Goal: Task Accomplishment & Management: Complete application form

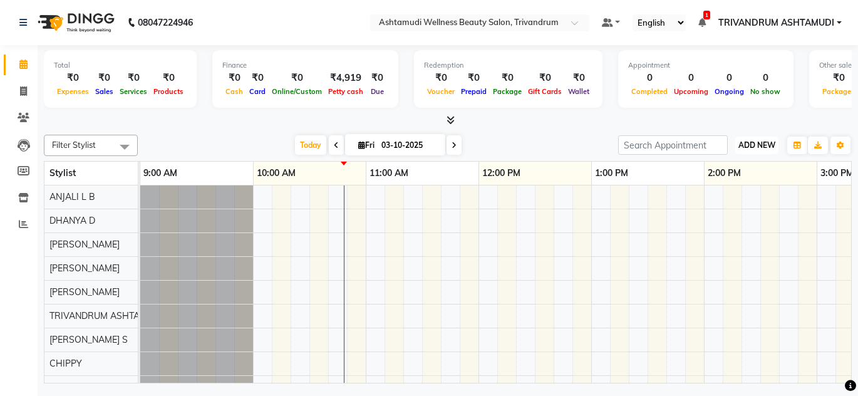
click at [752, 147] on span "ADD NEW" at bounding box center [756, 144] width 37 height 9
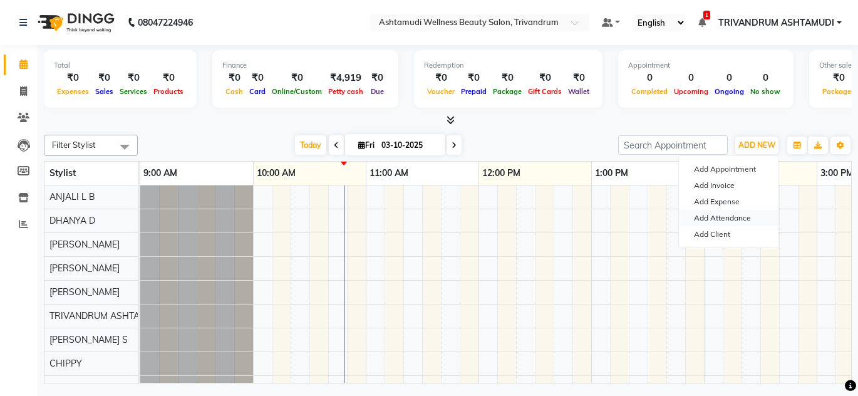
click at [728, 222] on link "Add Attendance" at bounding box center [728, 218] width 99 height 16
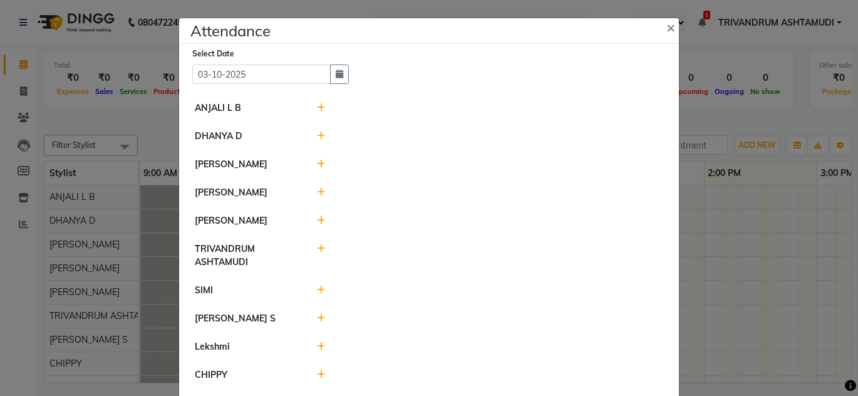
click at [317, 110] on icon at bounding box center [321, 107] width 8 height 9
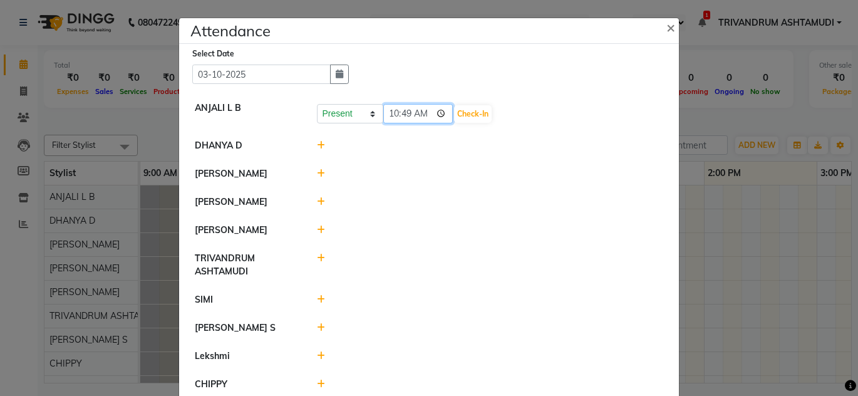
click at [389, 117] on input "10:49" at bounding box center [418, 113] width 70 height 19
type input "09:49"
click at [487, 116] on button "Check-In" at bounding box center [473, 114] width 38 height 18
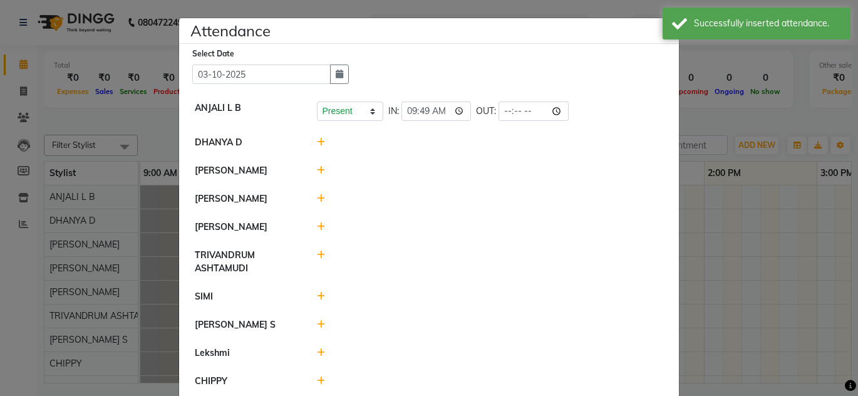
click at [311, 140] on div at bounding box center [490, 142] width 366 height 13
click at [319, 140] on icon at bounding box center [321, 142] width 8 height 9
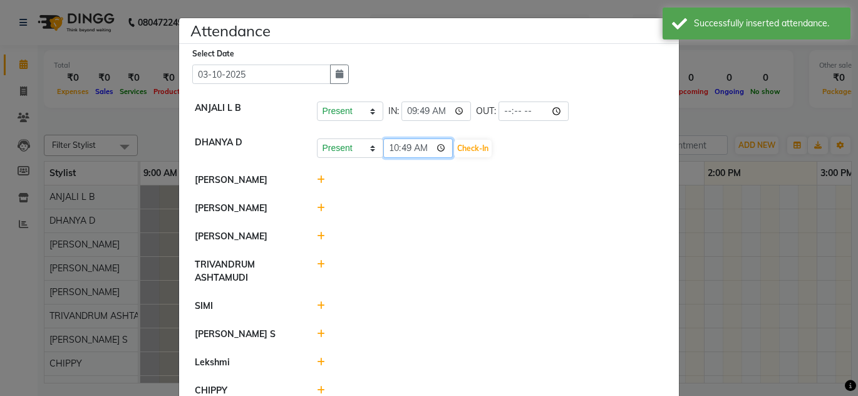
click at [390, 145] on input "10:49" at bounding box center [418, 147] width 70 height 19
type input "09:49"
click at [468, 149] on button "Check-In" at bounding box center [473, 149] width 38 height 18
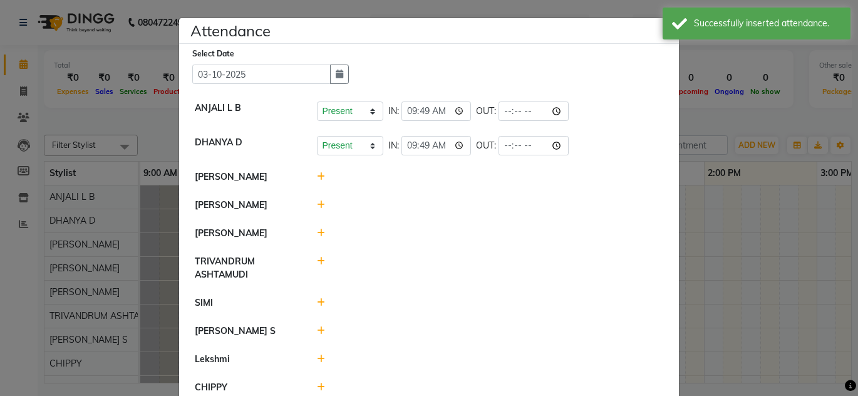
click at [317, 176] on icon at bounding box center [321, 176] width 8 height 9
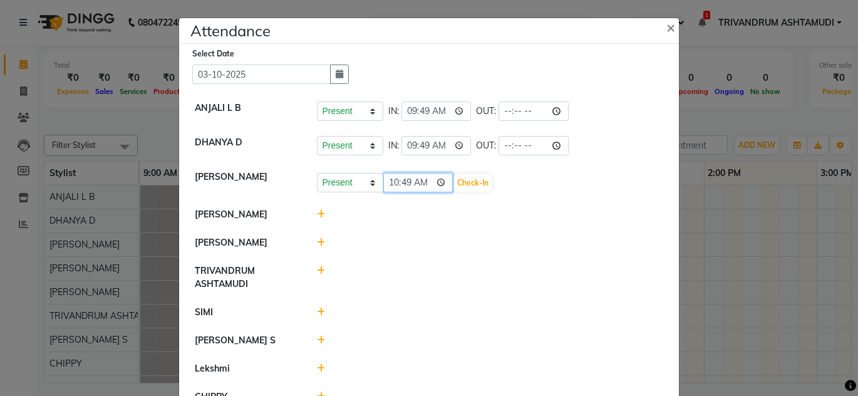
click at [391, 184] on input "10:49" at bounding box center [418, 182] width 70 height 19
type input "09:57"
click at [479, 183] on button "Check-In" at bounding box center [473, 183] width 38 height 18
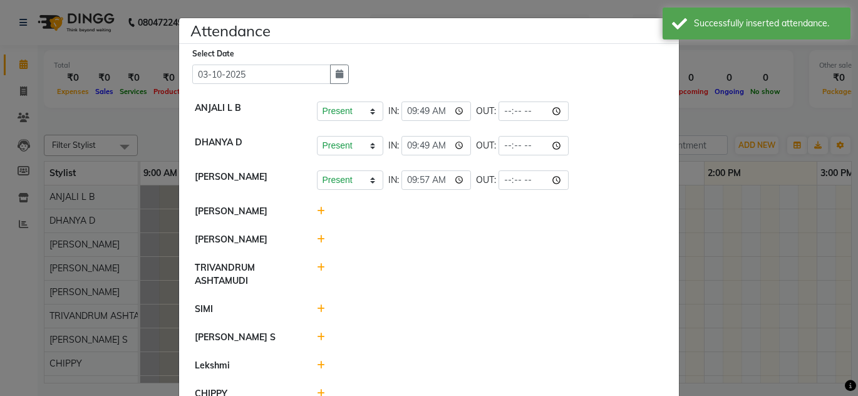
click at [309, 207] on div at bounding box center [490, 211] width 366 height 13
click at [317, 211] on icon at bounding box center [321, 211] width 8 height 9
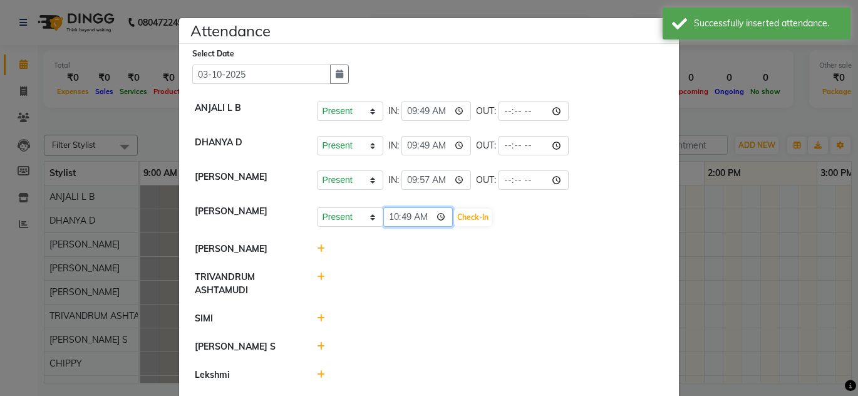
click at [403, 216] on input "10:49" at bounding box center [418, 216] width 70 height 19
type input "10:04"
click at [483, 214] on button "Check-In" at bounding box center [473, 218] width 38 height 18
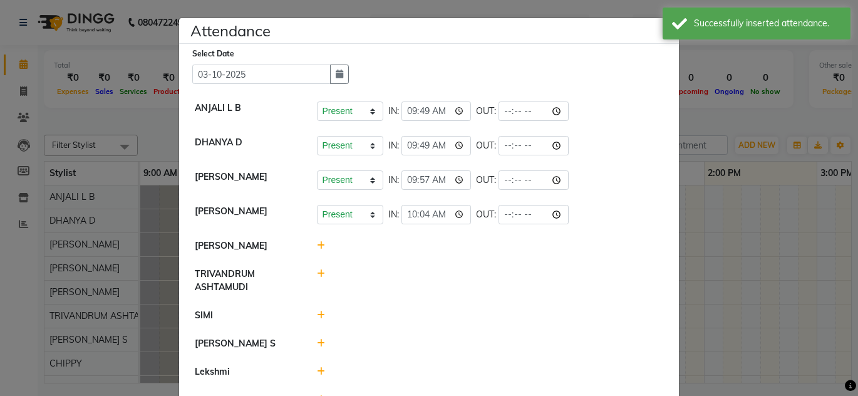
click at [308, 242] on div at bounding box center [490, 245] width 366 height 13
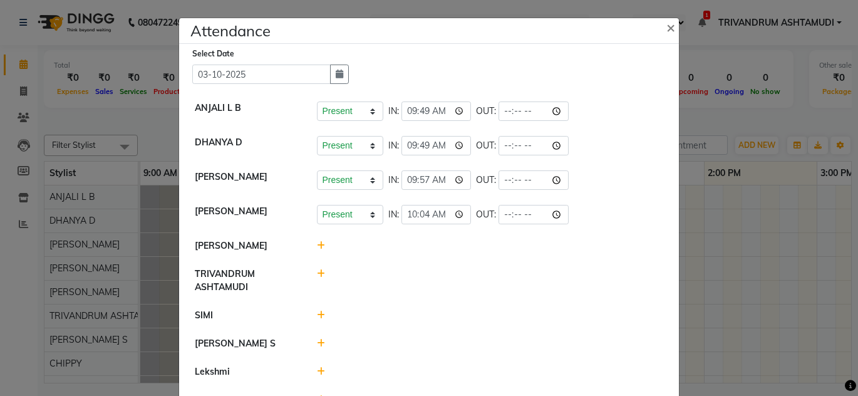
click at [317, 245] on icon at bounding box center [321, 245] width 8 height 9
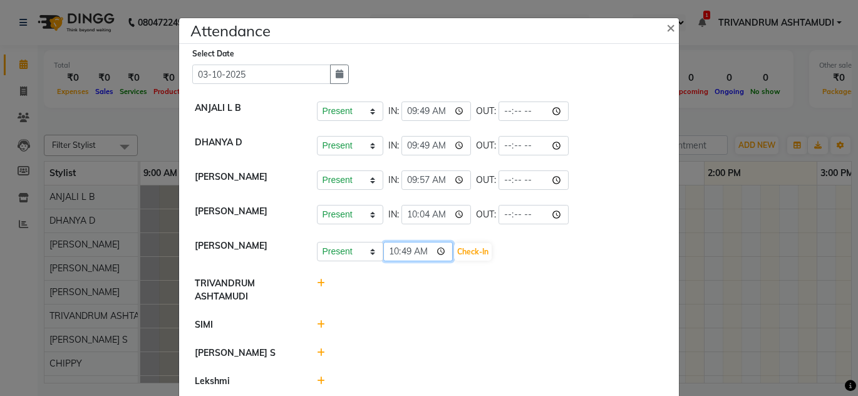
click at [388, 251] on input "10:49" at bounding box center [418, 251] width 70 height 19
type input "09:49"
click at [478, 251] on button "Check-In" at bounding box center [473, 252] width 38 height 18
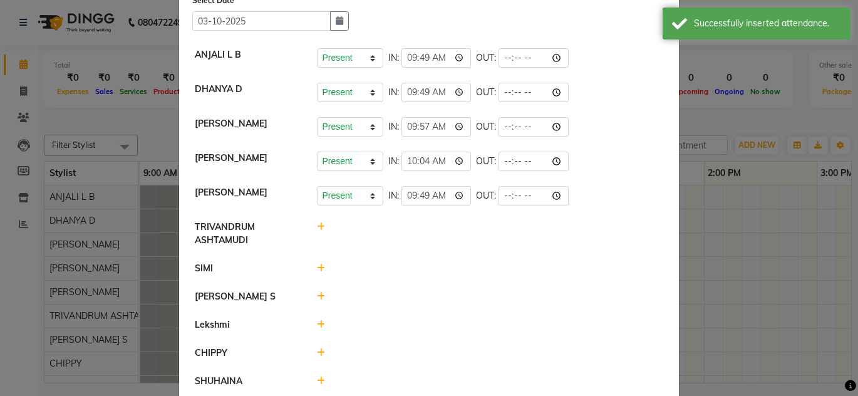
scroll to position [102, 0]
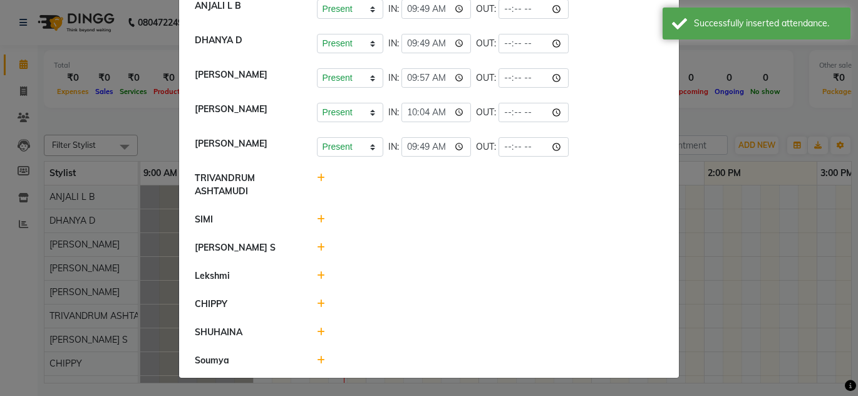
click at [317, 222] on icon at bounding box center [321, 219] width 8 height 9
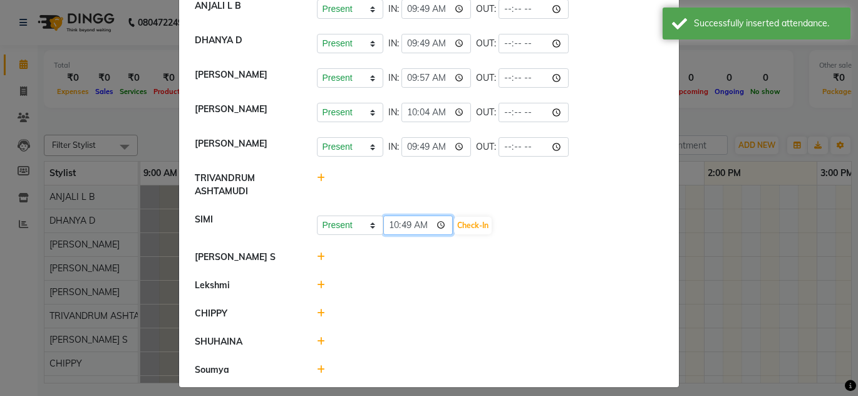
click at [391, 227] on input "10:49" at bounding box center [418, 224] width 70 height 19
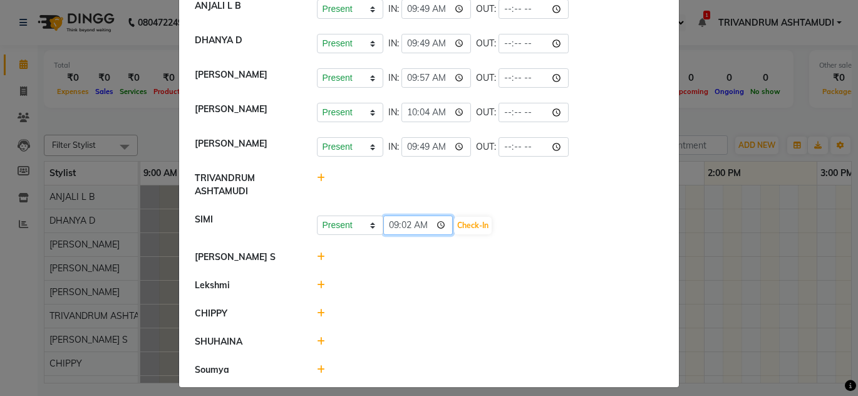
type input "09:23"
click at [468, 223] on button "Check-In" at bounding box center [473, 226] width 38 height 18
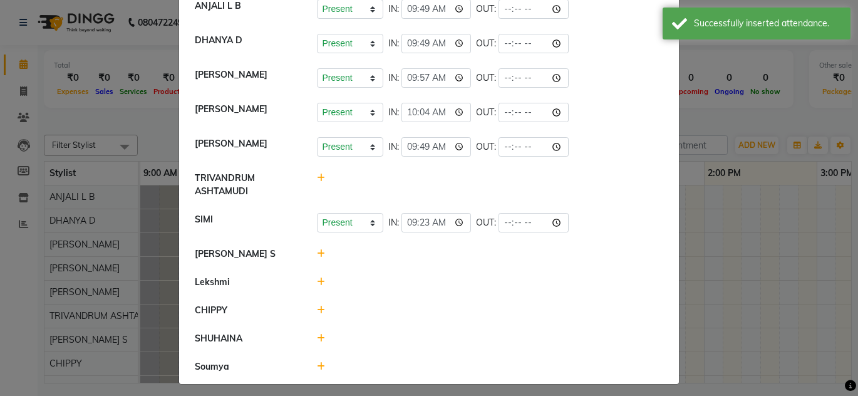
click at [318, 254] on icon at bounding box center [321, 253] width 8 height 9
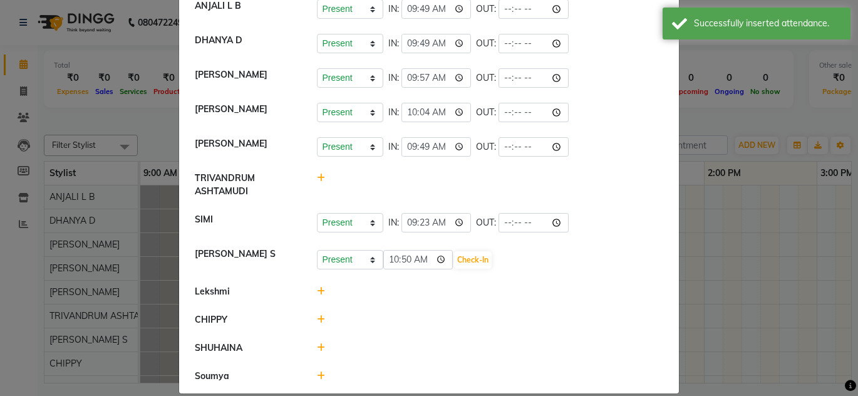
click at [317, 292] on icon at bounding box center [321, 291] width 8 height 9
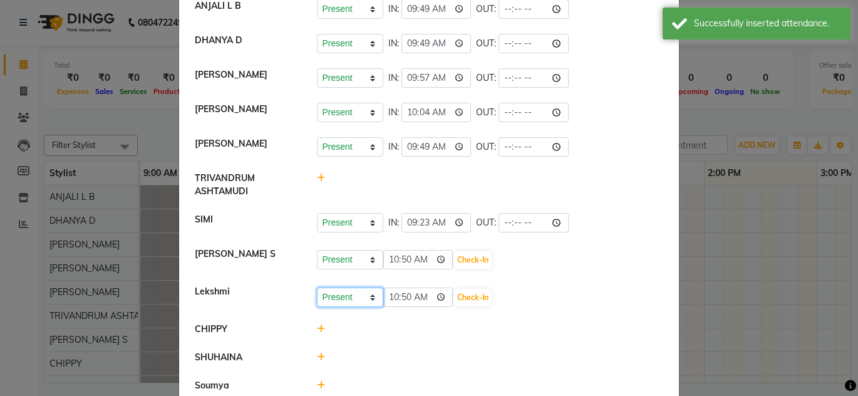
click at [357, 295] on select "Present Absent Late Half Day Weekly Off" at bounding box center [350, 296] width 66 height 19
select select "A"
click at [317, 287] on select "Present Absent Late Half Day Weekly Off" at bounding box center [350, 296] width 66 height 19
click at [388, 292] on button "Save" at bounding box center [397, 298] width 24 height 18
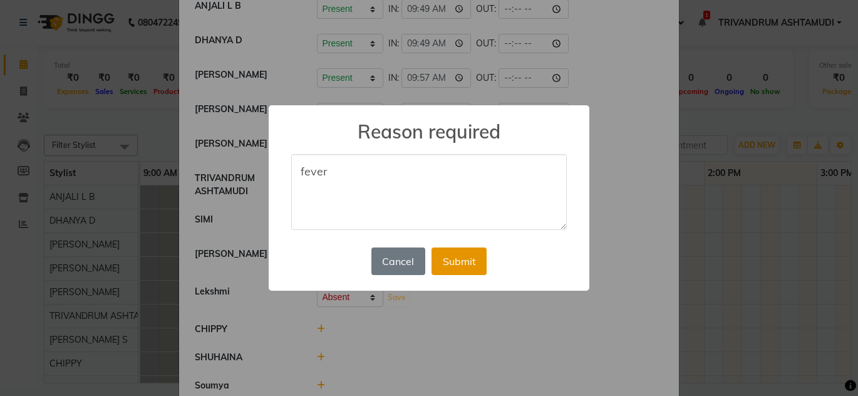
type textarea "fever"
click at [470, 257] on button "Submit" at bounding box center [459, 261] width 55 height 28
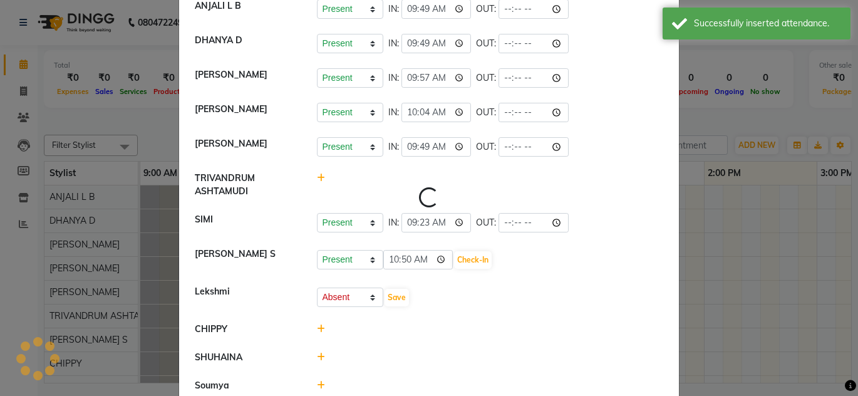
scroll to position [0, 0]
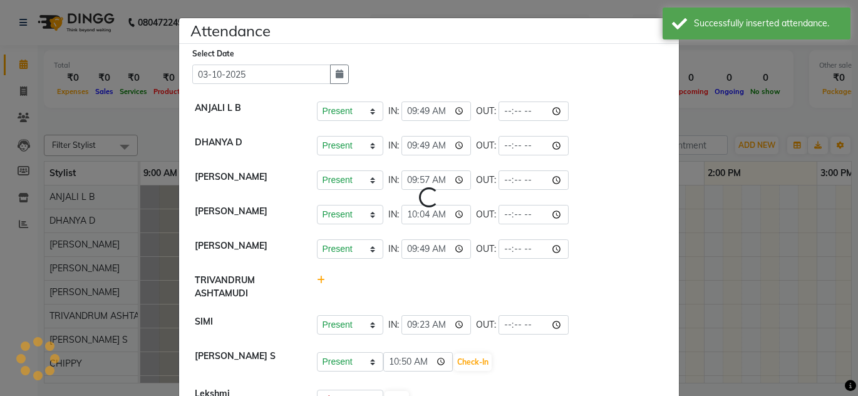
select select "A"
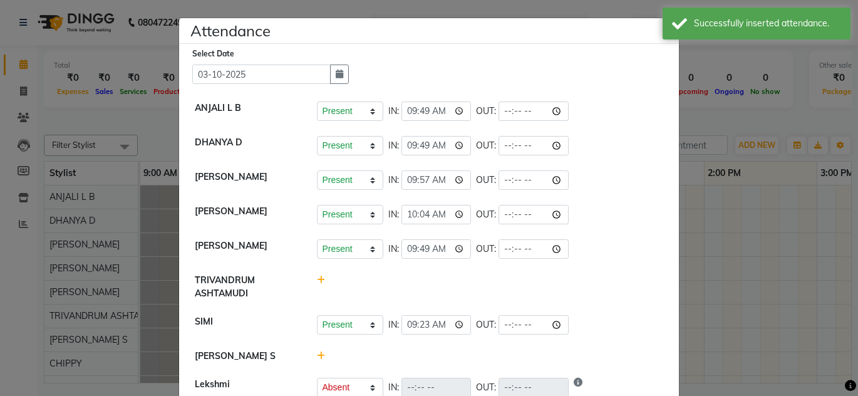
scroll to position [115, 0]
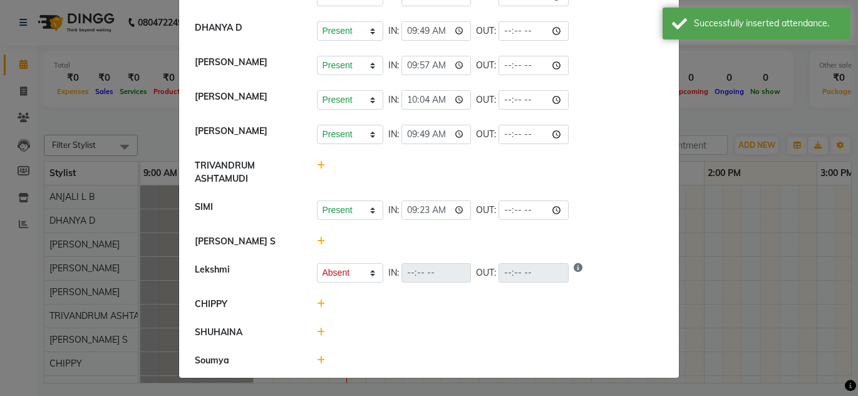
click at [319, 302] on icon at bounding box center [321, 303] width 8 height 9
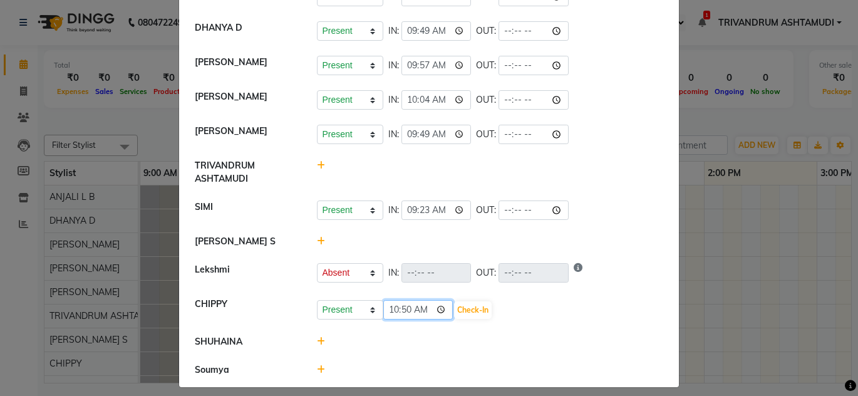
click at [397, 309] on input "10:50" at bounding box center [418, 309] width 70 height 19
type input "10:03"
click at [471, 320] on li "CHIPPY Present Absent Late Half Day Weekly Off 10:03 Check-In" at bounding box center [429, 309] width 494 height 38
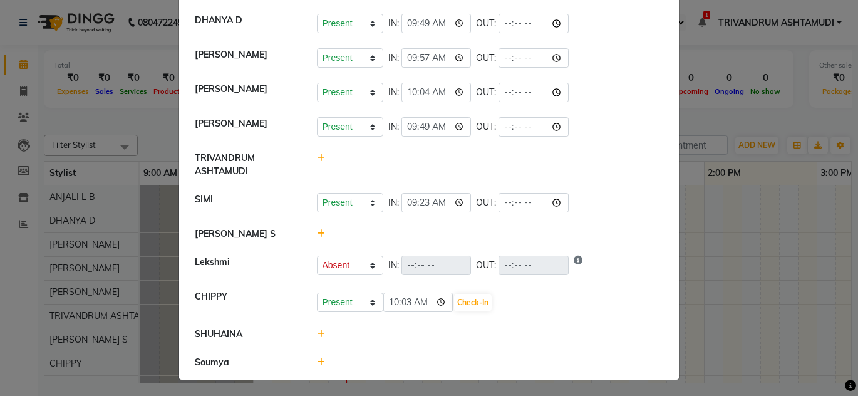
scroll to position [124, 0]
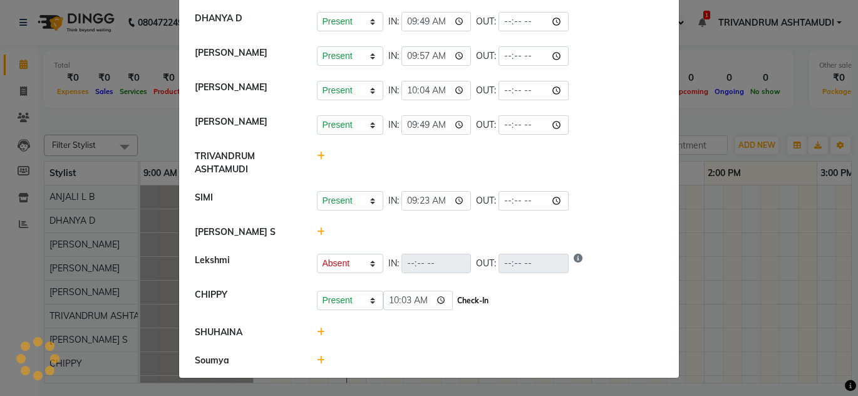
click at [478, 302] on button "Check-In" at bounding box center [473, 301] width 38 height 18
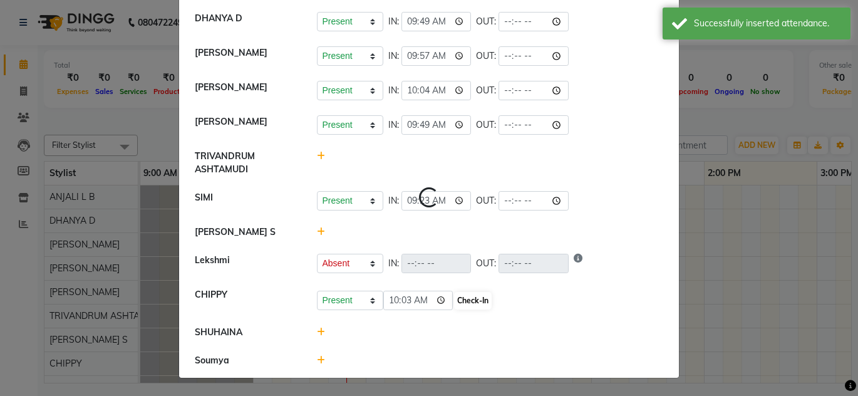
scroll to position [121, 0]
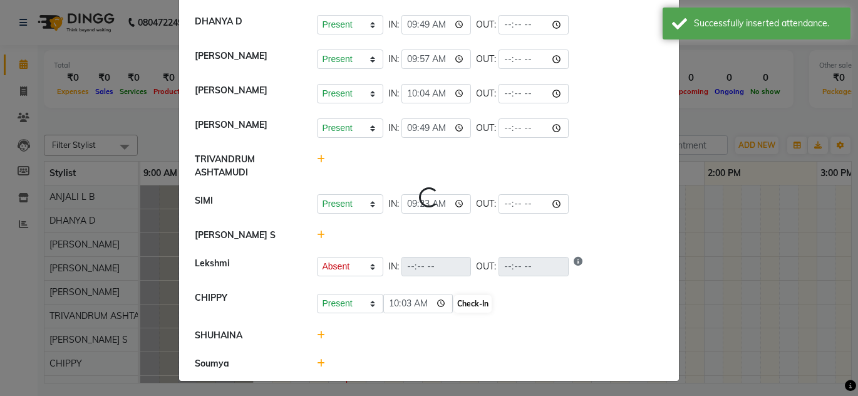
select select "A"
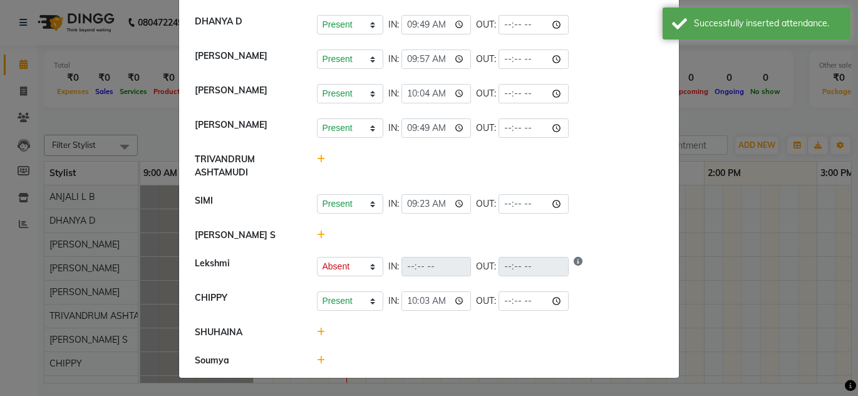
click at [317, 331] on icon at bounding box center [321, 332] width 8 height 9
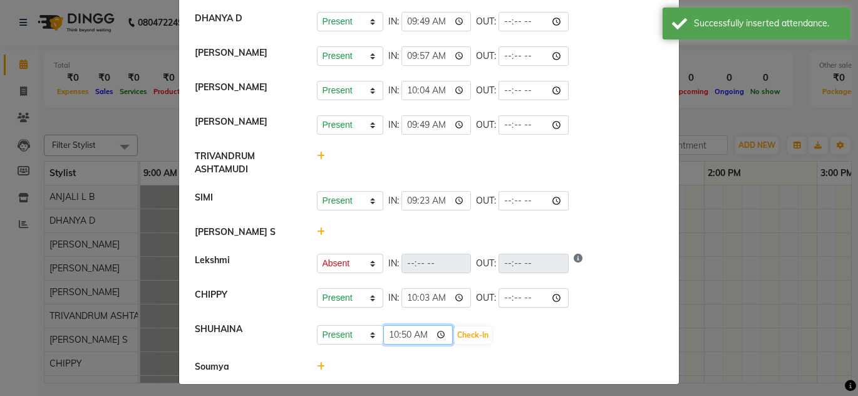
click at [395, 338] on input "10:50" at bounding box center [418, 334] width 70 height 19
type input "09:49"
click at [479, 338] on button "Check-In" at bounding box center [473, 335] width 38 height 18
select select "A"
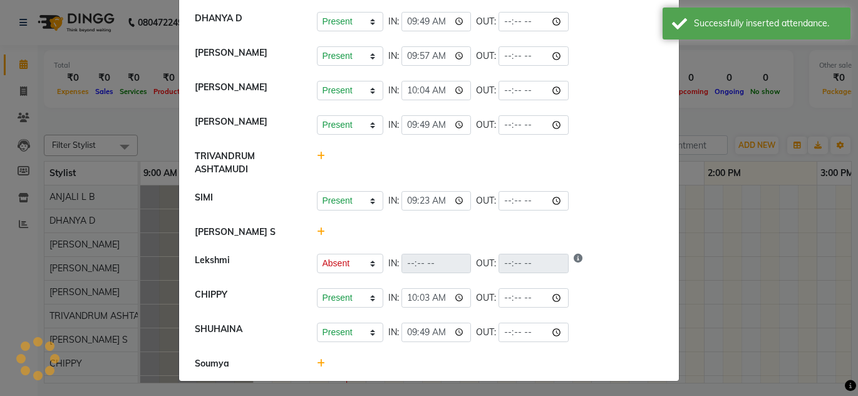
scroll to position [127, 0]
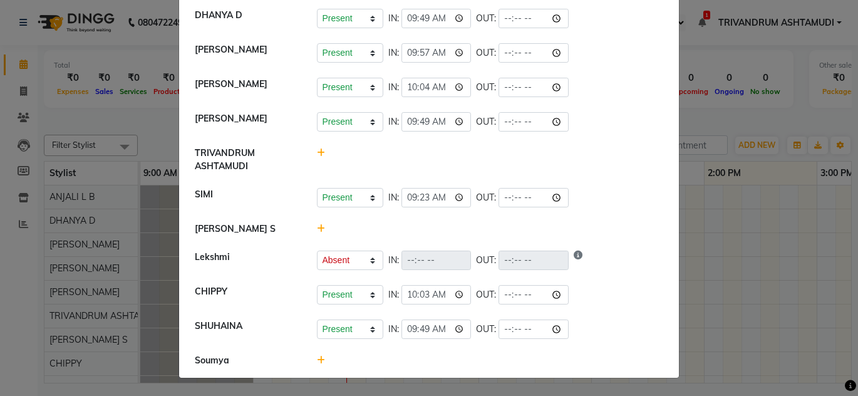
click at [317, 361] on icon at bounding box center [321, 360] width 8 height 9
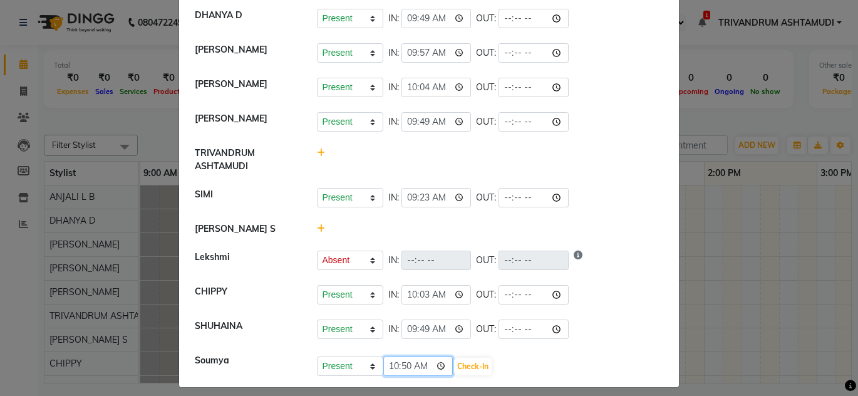
click at [399, 364] on input "10:50" at bounding box center [418, 365] width 70 height 19
type input "10:01"
click at [475, 364] on button "Check-In" at bounding box center [473, 367] width 38 height 18
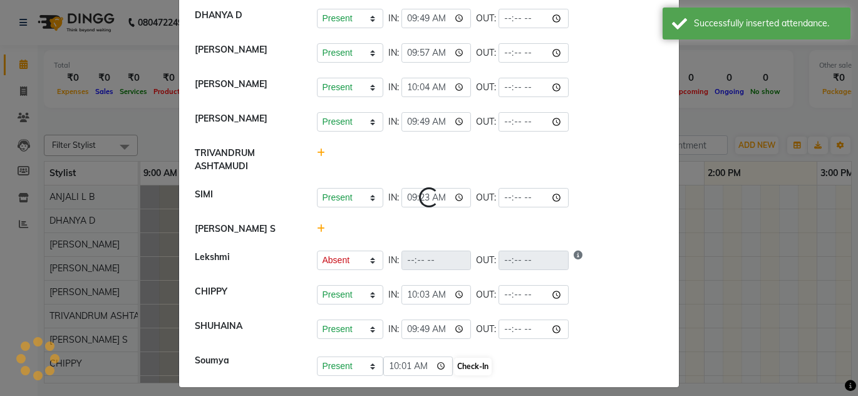
select select "A"
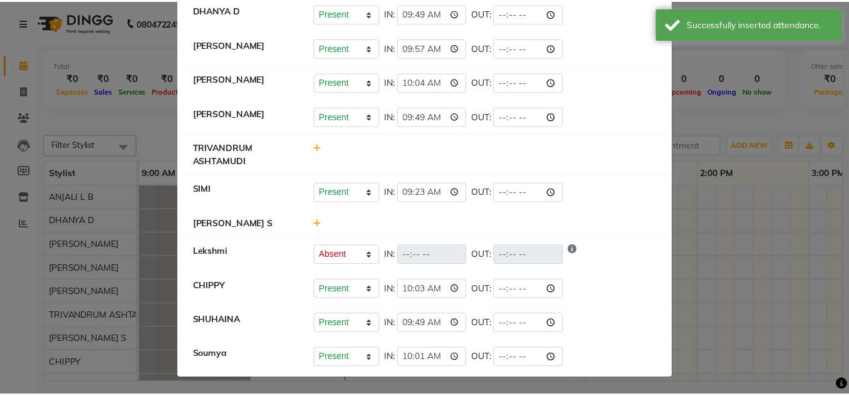
scroll to position [133, 0]
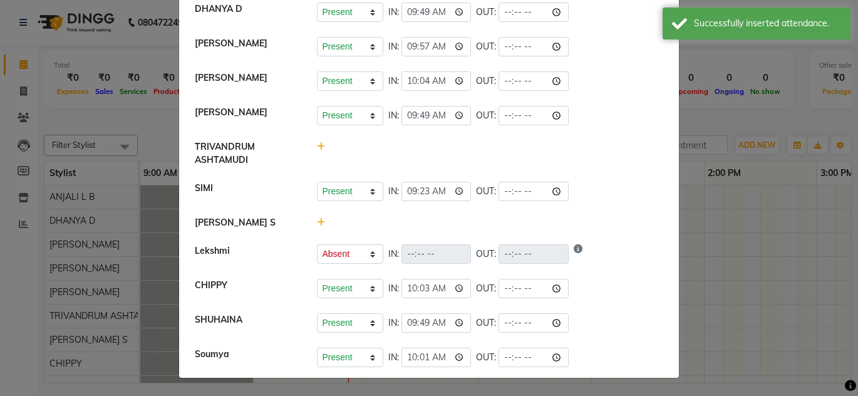
click at [726, 284] on ngb-modal-window "Attendance × Select Date [DATE] ANJALI L B Present Absent Late Half Day Weekly …" at bounding box center [429, 198] width 858 height 396
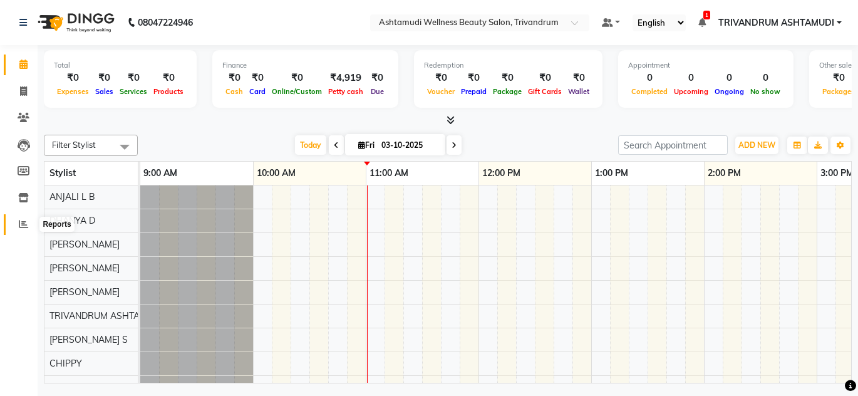
click at [27, 220] on icon at bounding box center [23, 223] width 9 height 9
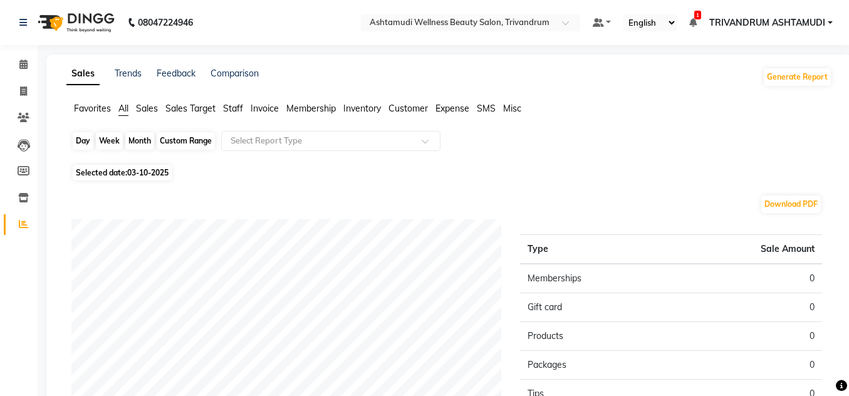
click at [83, 143] on div "Day" at bounding box center [83, 141] width 21 height 18
select select "10"
select select "2025"
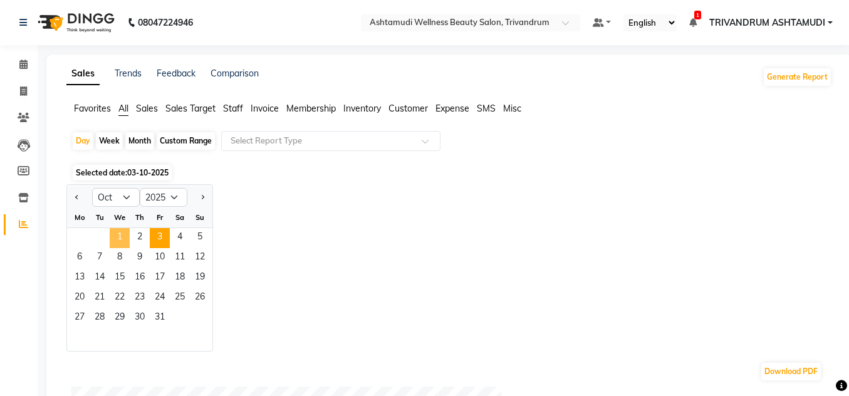
click at [116, 238] on span "1" at bounding box center [120, 238] width 20 height 20
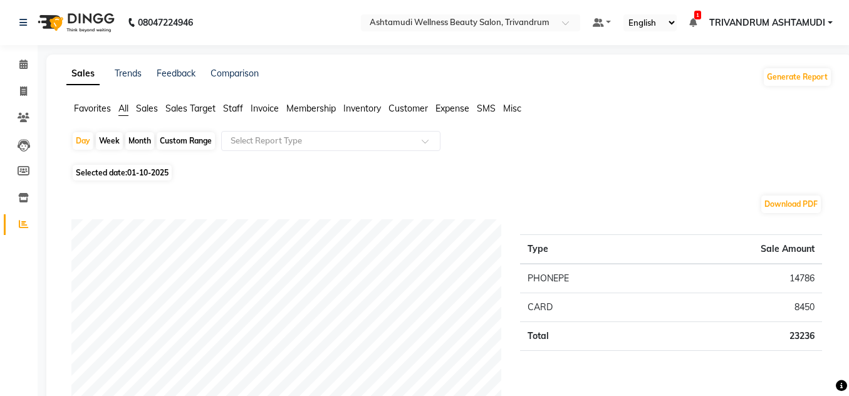
click at [258, 106] on span "Invoice" at bounding box center [265, 108] width 28 height 11
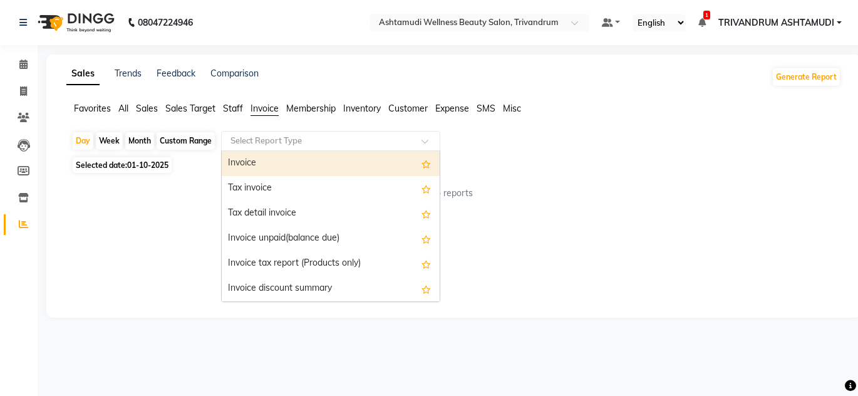
drag, startPoint x: 257, startPoint y: 133, endPoint x: 288, endPoint y: 183, distance: 58.8
click at [257, 134] on div "Select Report Type" at bounding box center [330, 141] width 219 height 20
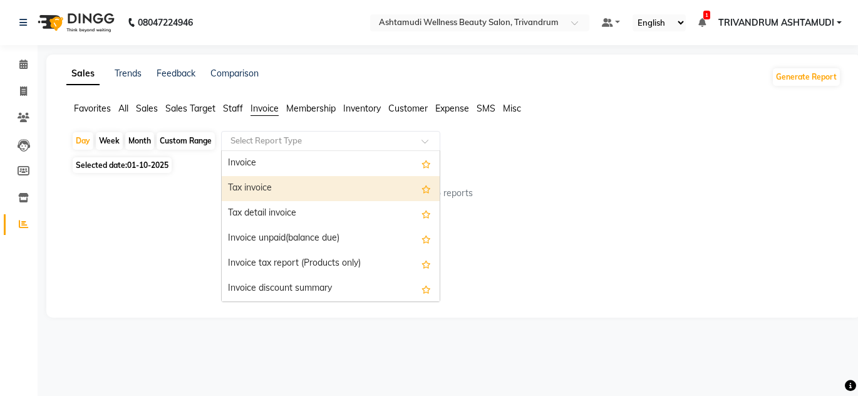
click at [252, 190] on div "Tax invoice" at bounding box center [331, 188] width 218 height 25
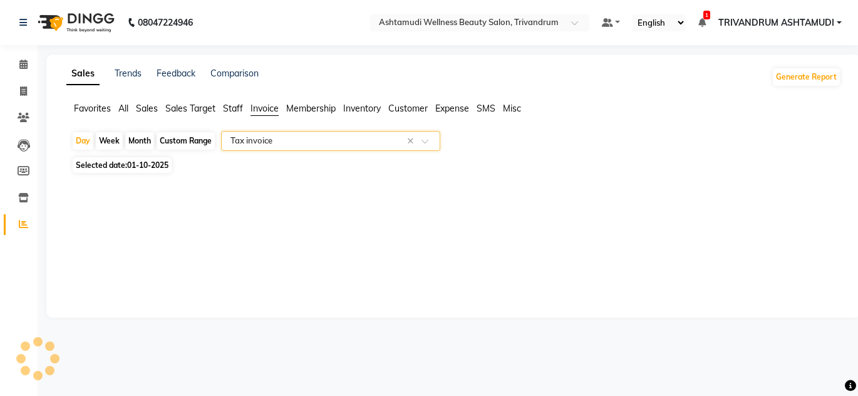
select select "full_report"
select select "csv"
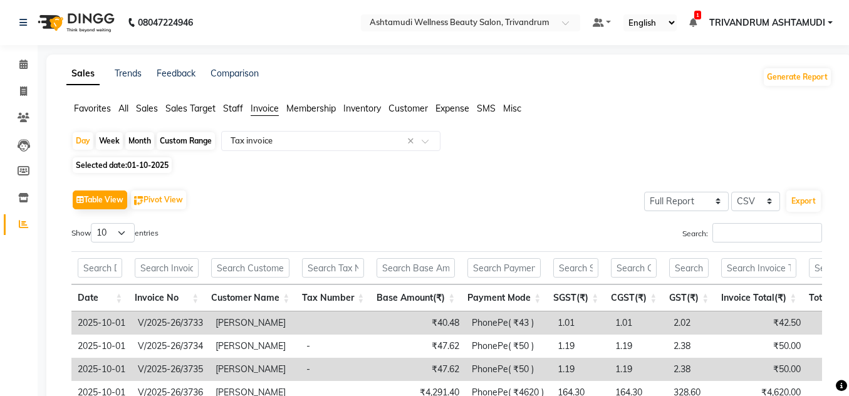
click at [117, 165] on span "Selected date: [DATE]" at bounding box center [122, 165] width 99 height 16
select select "10"
select select "2025"
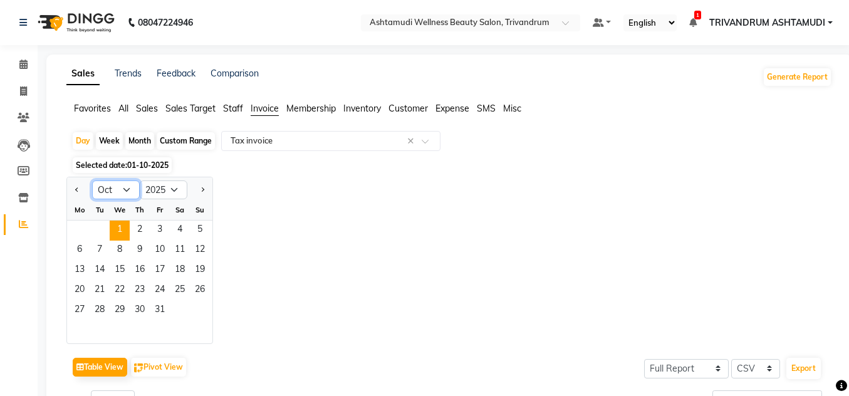
click at [116, 188] on select "Jan Feb Mar Apr May Jun [DATE] Aug Sep Oct Nov Dec" at bounding box center [116, 189] width 48 height 19
select select "9"
click at [92, 180] on select "Jan Feb Mar Apr May Jun [DATE] Aug Sep Oct Nov Dec" at bounding box center [116, 189] width 48 height 19
click at [106, 304] on span "30" at bounding box center [100, 311] width 20 height 20
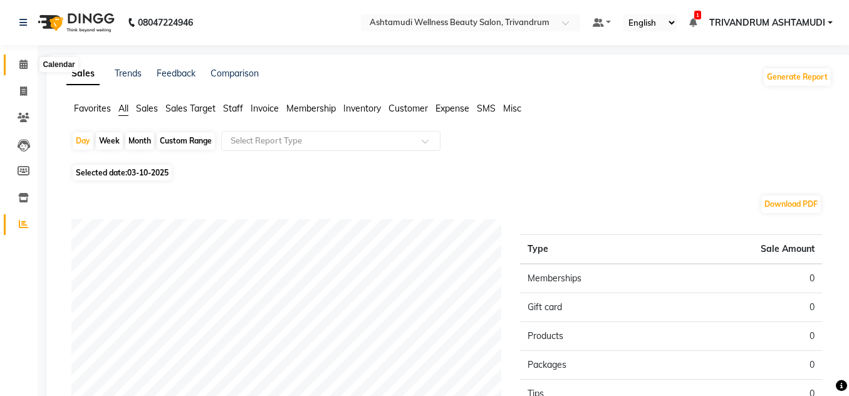
click at [21, 65] on icon at bounding box center [23, 63] width 8 height 9
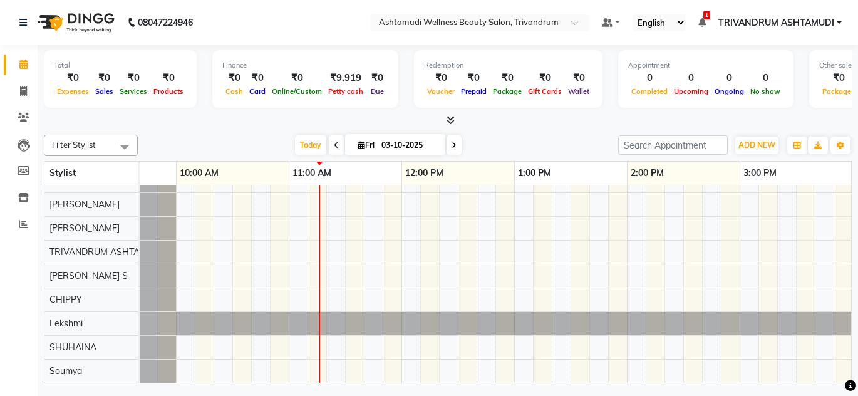
click at [453, 146] on icon at bounding box center [454, 146] width 5 height 8
type input "04-10-2025"
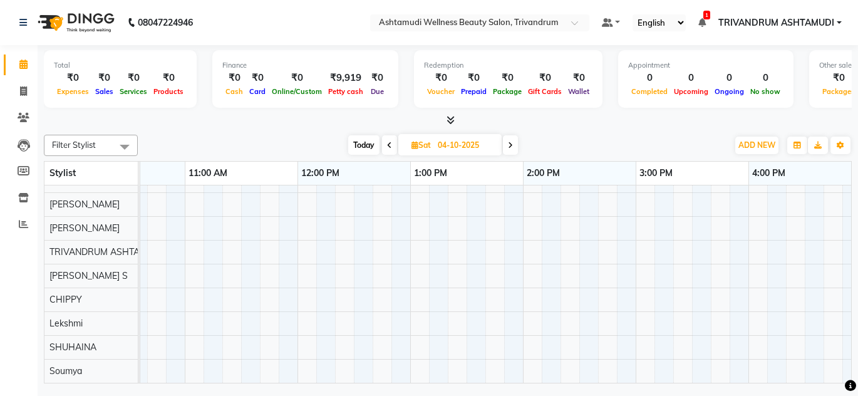
scroll to position [0, 163]
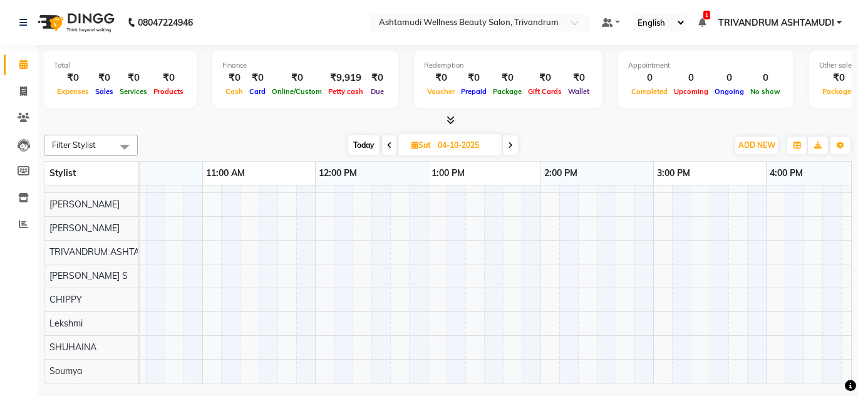
click at [656, 220] on div at bounding box center [766, 251] width 1578 height 261
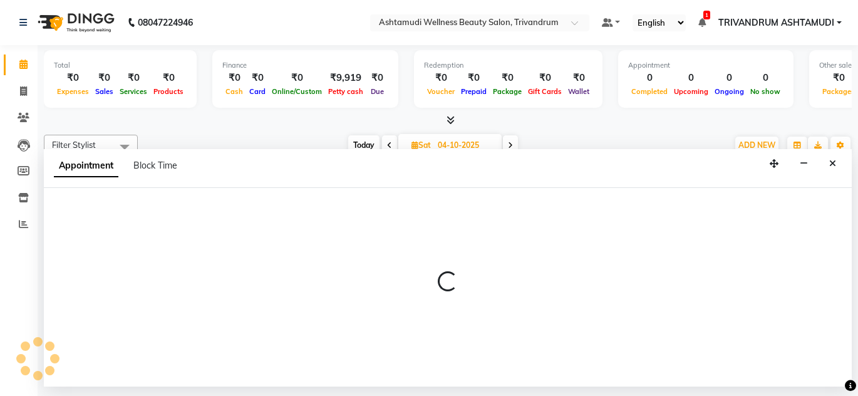
select select "27034"
select select "900"
select select "tentative"
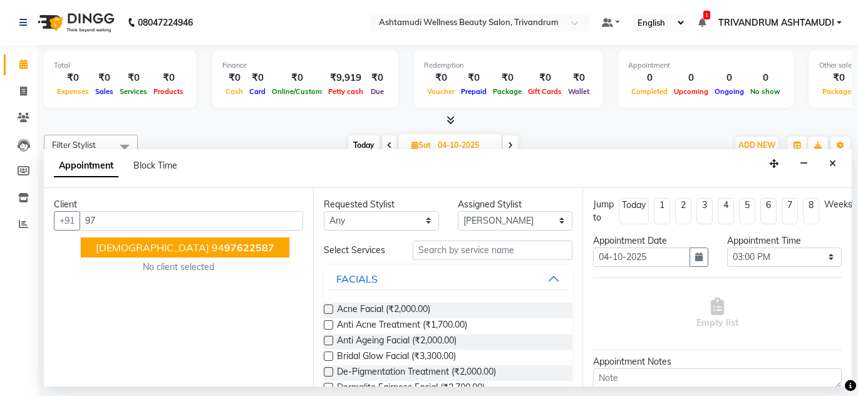
type input "9"
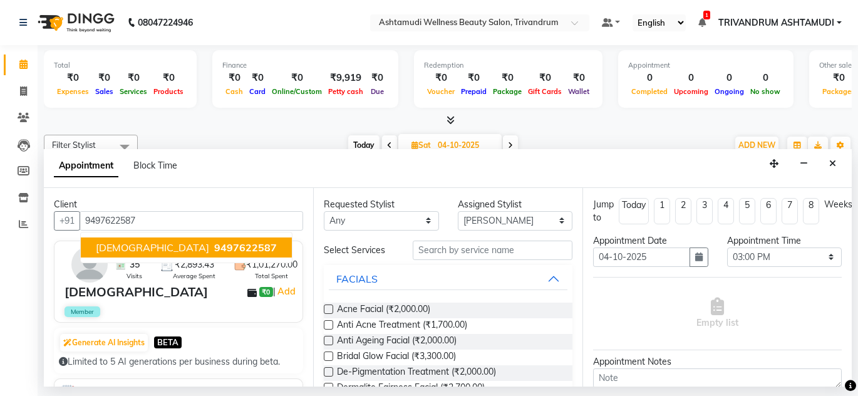
click at [218, 250] on button "Vishnupriya 9497622587" at bounding box center [186, 247] width 211 height 20
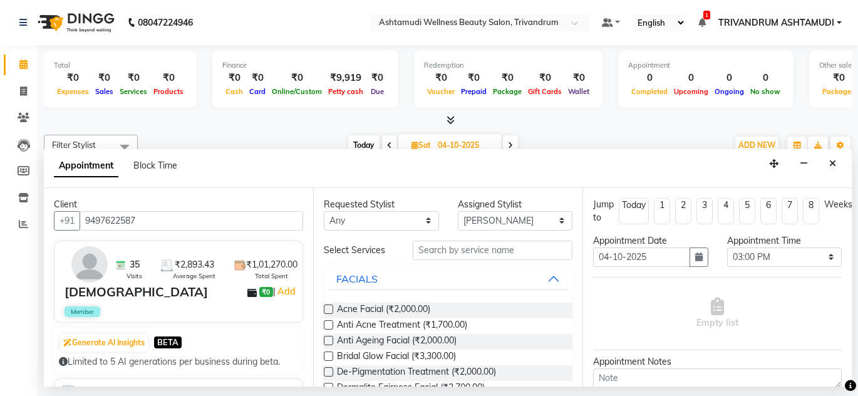
type input "9497622587"
click at [447, 246] on input "text" at bounding box center [493, 249] width 160 height 19
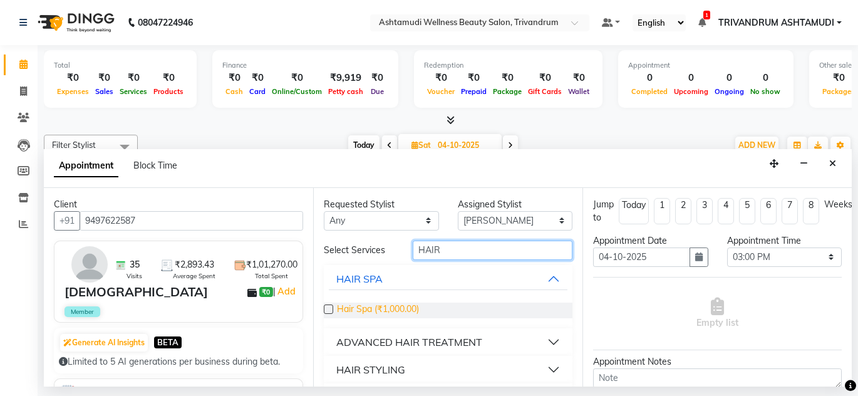
type input "HAIR"
click at [395, 303] on span "Hair Spa (₹1,000.00)" at bounding box center [378, 310] width 82 height 16
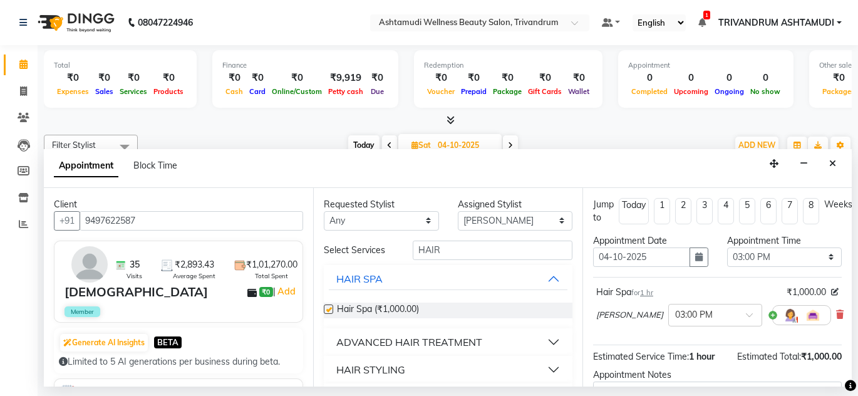
checkbox input "false"
click at [445, 246] on input "HAIR" at bounding box center [493, 249] width 160 height 19
type input "H"
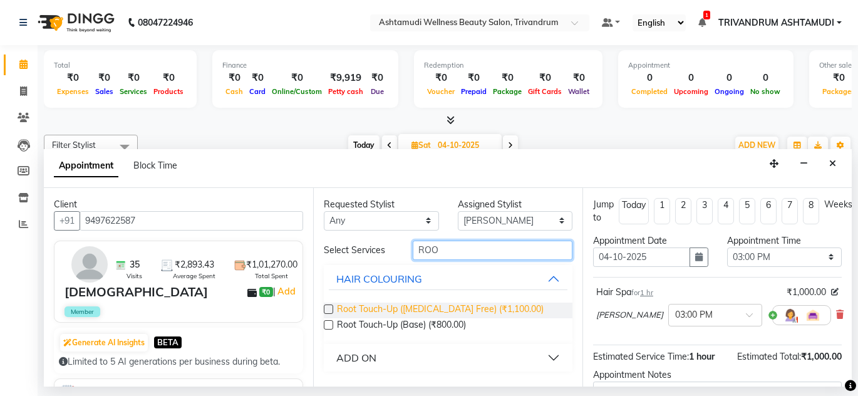
type input "ROO"
click at [495, 311] on span "Root Touch-Up (Ammonia Free) (₹1,100.00)" at bounding box center [440, 310] width 207 height 16
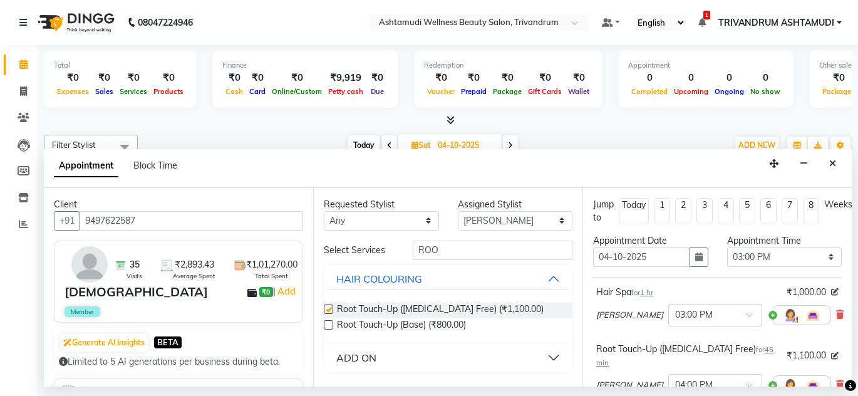
checkbox input "false"
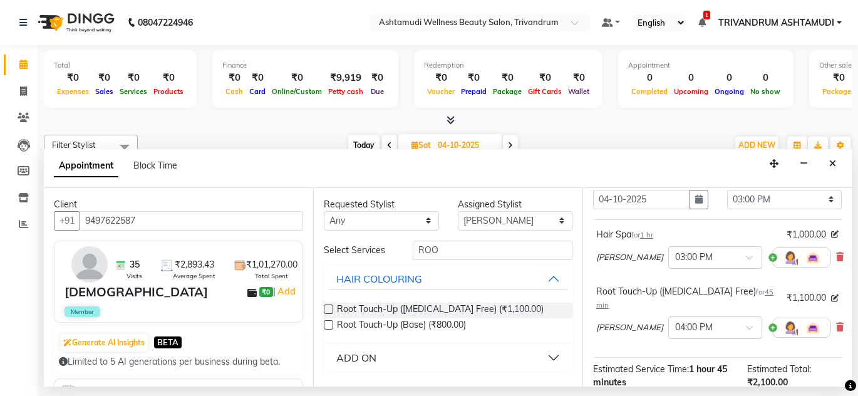
scroll to position [210, 0]
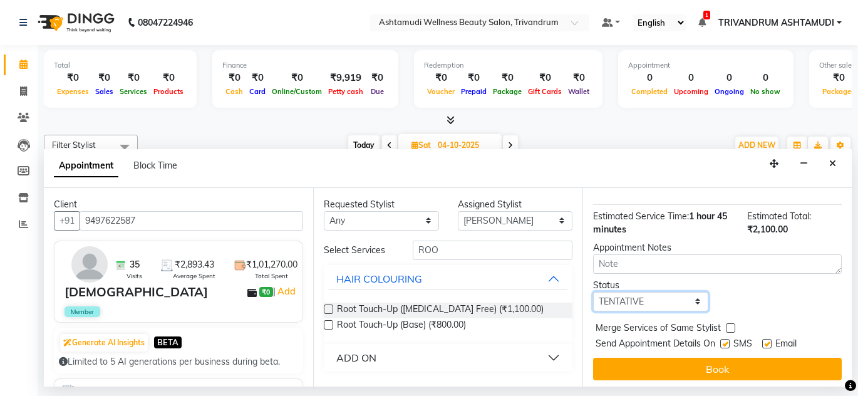
click at [671, 292] on select "Select TENTATIVE CONFIRM UPCOMING" at bounding box center [650, 301] width 115 height 19
select select "confirm booking"
click at [593, 292] on select "Select TENTATIVE CONFIRM UPCOMING" at bounding box center [650, 301] width 115 height 19
drag, startPoint x: 721, startPoint y: 331, endPoint x: 745, endPoint y: 334, distance: 23.5
click at [722, 339] on label at bounding box center [724, 343] width 9 height 9
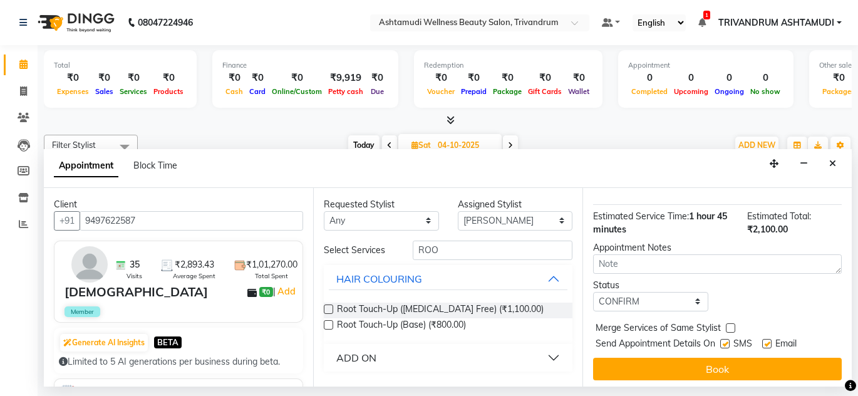
click at [722, 341] on input "checkbox" at bounding box center [724, 345] width 8 height 8
checkbox input "false"
click at [767, 339] on label at bounding box center [766, 343] width 9 height 9
click at [767, 341] on input "checkbox" at bounding box center [766, 345] width 8 height 8
checkbox input "false"
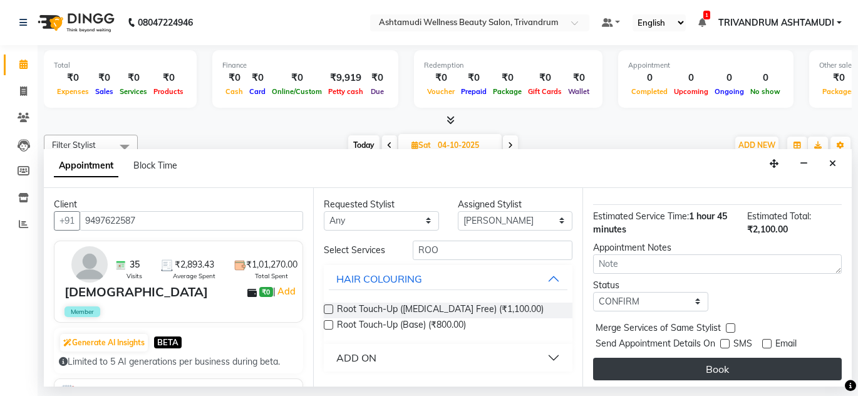
click at [719, 358] on button "Book" at bounding box center [717, 369] width 249 height 23
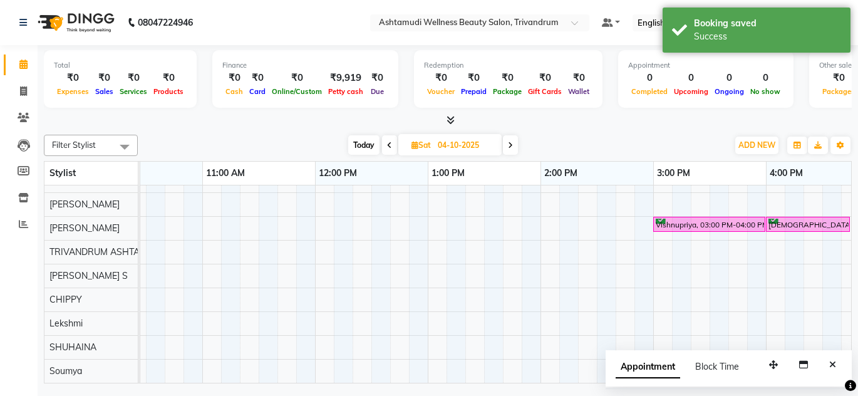
click at [388, 143] on icon at bounding box center [389, 146] width 5 height 8
type input "03-10-2025"
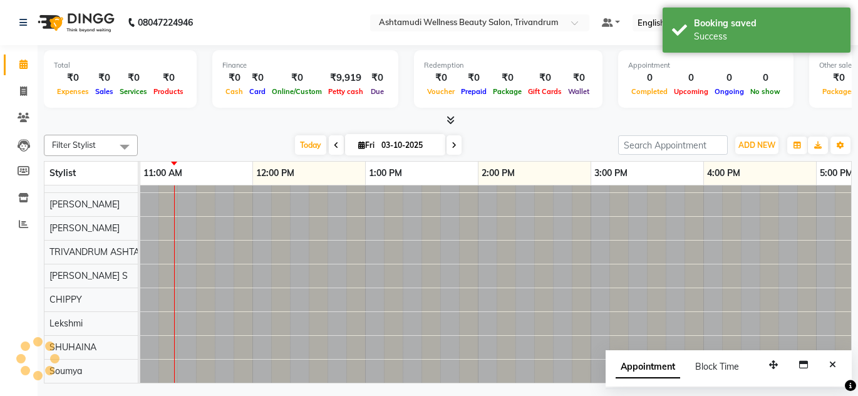
scroll to position [73, 226]
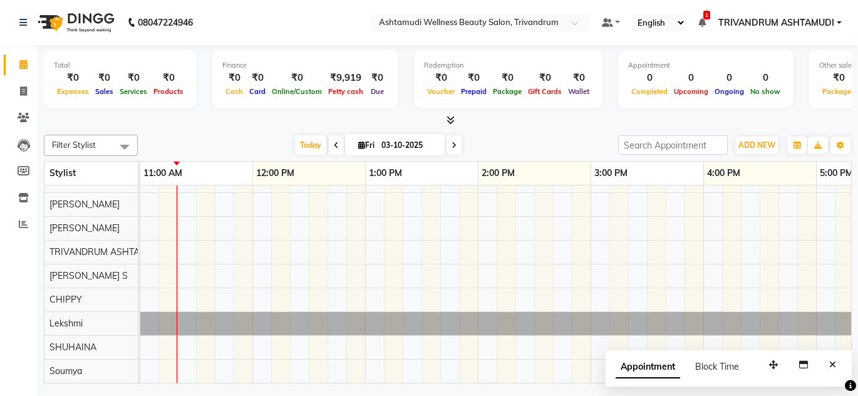
click at [706, 267] on div at bounding box center [703, 251] width 1578 height 261
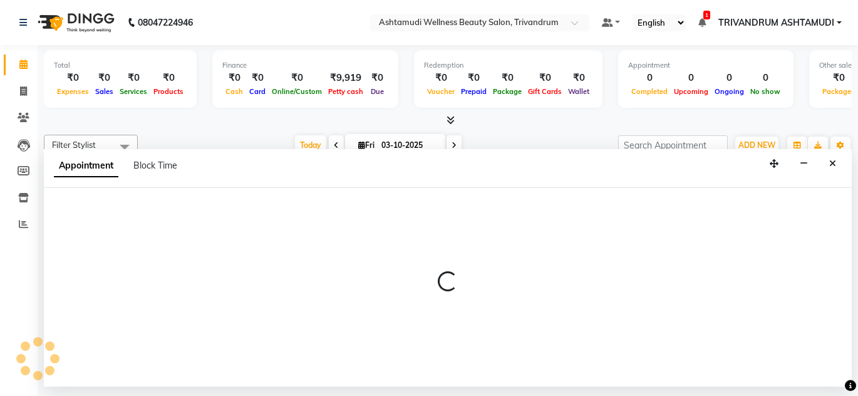
select select "52027"
select select "960"
select select "tentative"
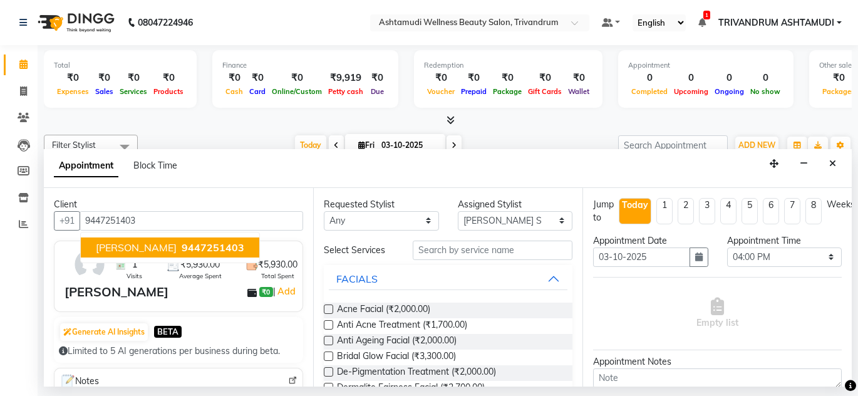
drag, startPoint x: 114, startPoint y: 247, endPoint x: 145, endPoint y: 247, distance: 30.7
click at [116, 247] on span "anna" at bounding box center [136, 247] width 81 height 13
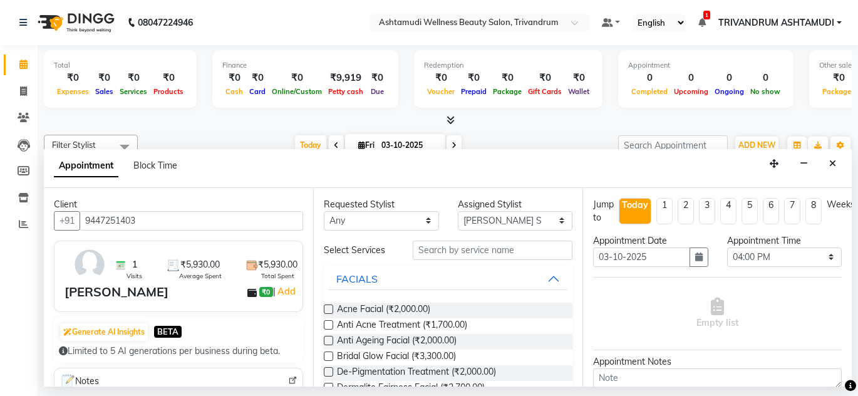
type input "9447251403"
click at [477, 251] on input "text" at bounding box center [493, 249] width 160 height 19
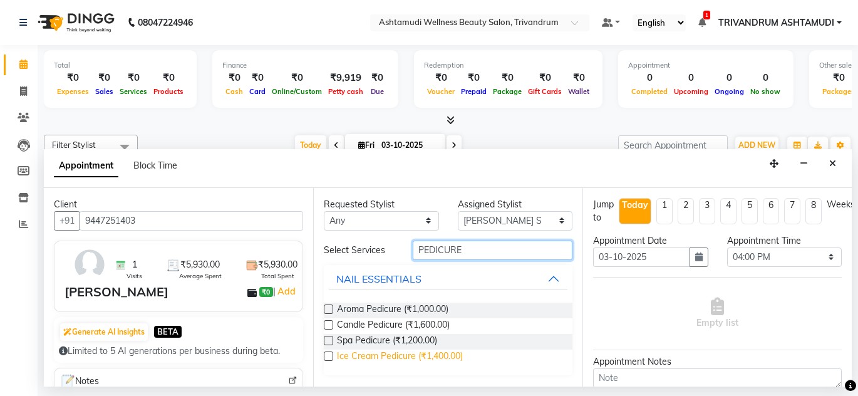
type input "PEDICURE"
click at [364, 353] on span "Ice Cream Pedicure (₹1,400.00)" at bounding box center [400, 357] width 126 height 16
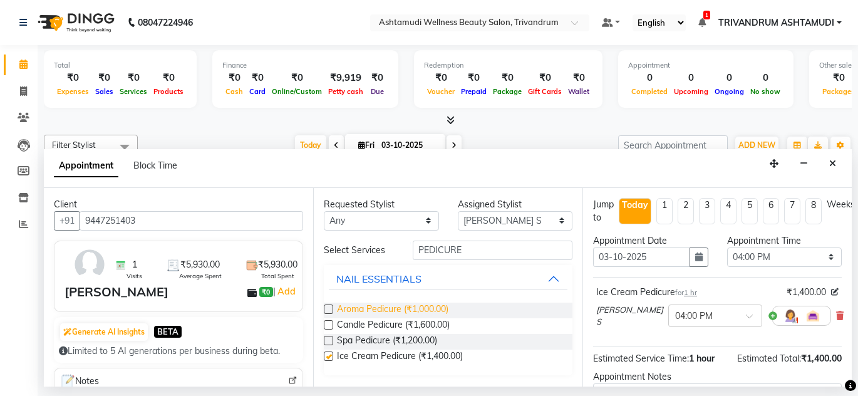
checkbox input "false"
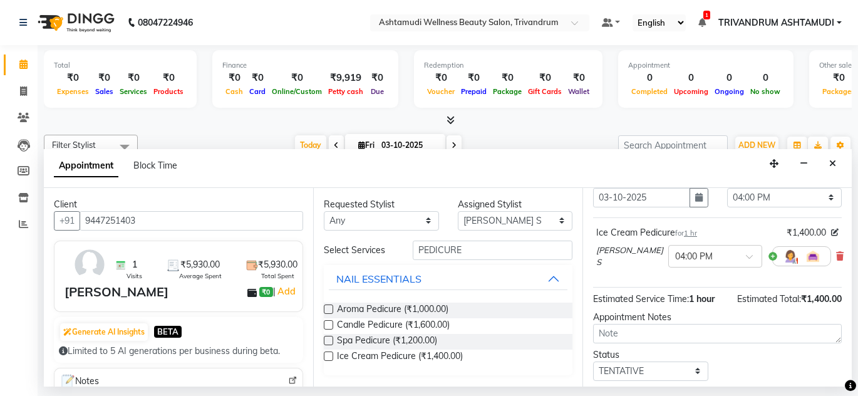
scroll to position [142, 0]
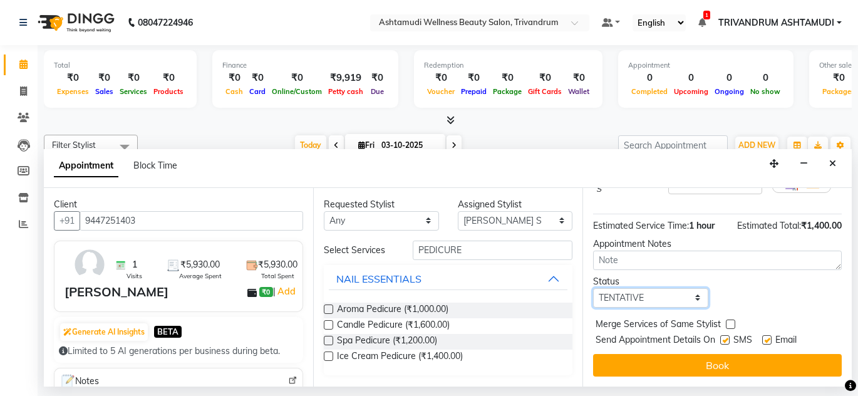
click at [648, 291] on select "Select TENTATIVE CONFIRM CHECK-IN UPCOMING" at bounding box center [650, 297] width 115 height 19
select select "confirm booking"
click at [593, 288] on select "Select TENTATIVE CONFIRM CHECK-IN UPCOMING" at bounding box center [650, 297] width 115 height 19
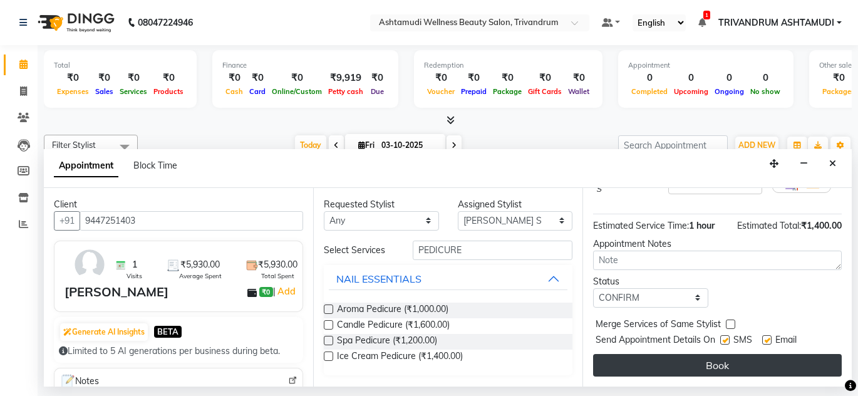
click at [668, 360] on button "Book" at bounding box center [717, 365] width 249 height 23
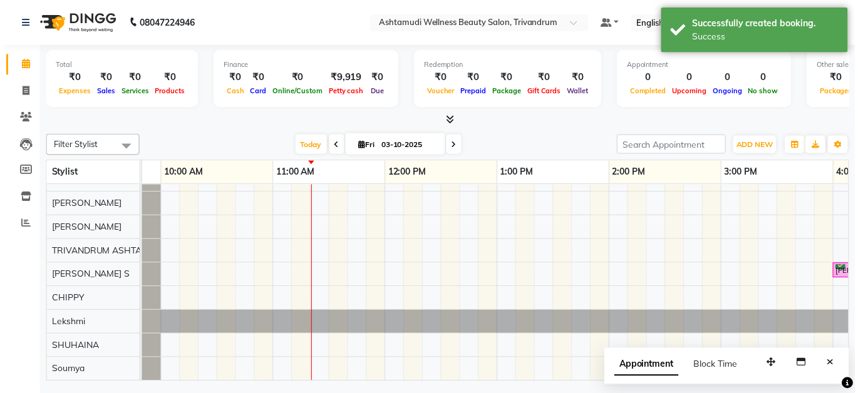
scroll to position [0, 111]
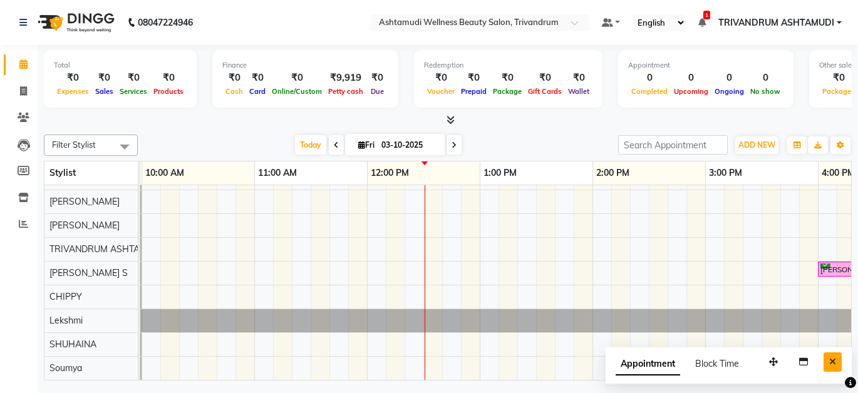
click at [836, 364] on button "Close" at bounding box center [833, 362] width 18 height 19
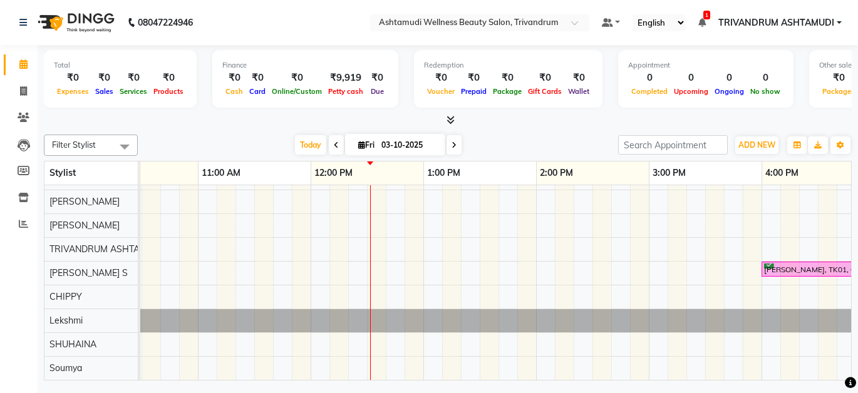
scroll to position [0, 165]
